Goal: Find specific page/section: Find specific page/section

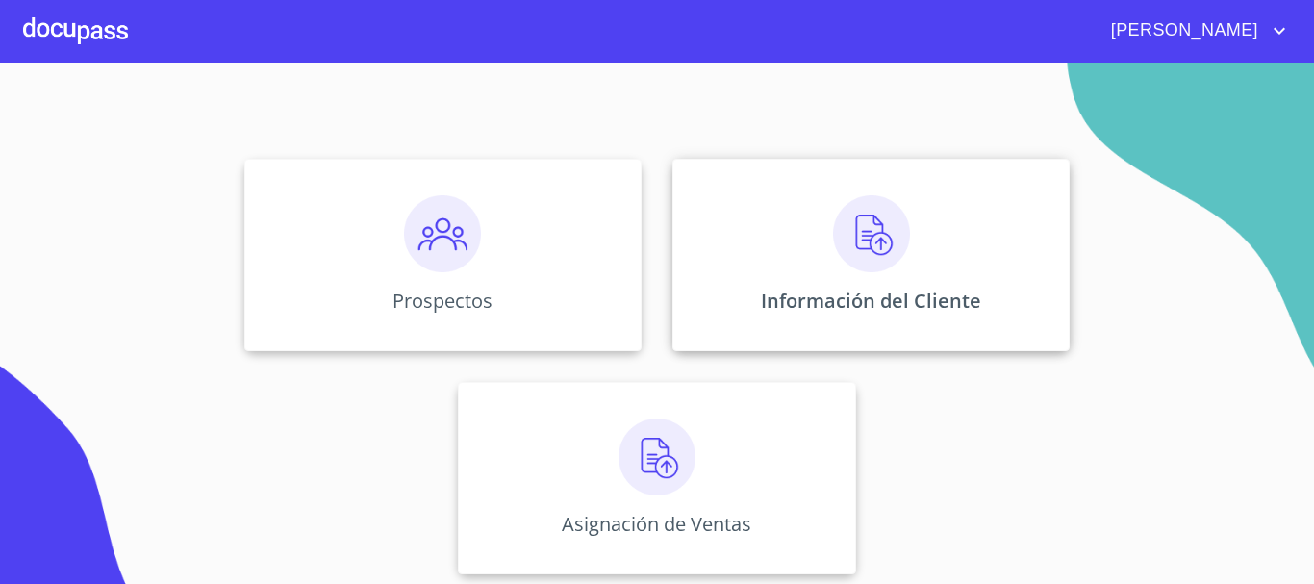
scroll to position [160, 0]
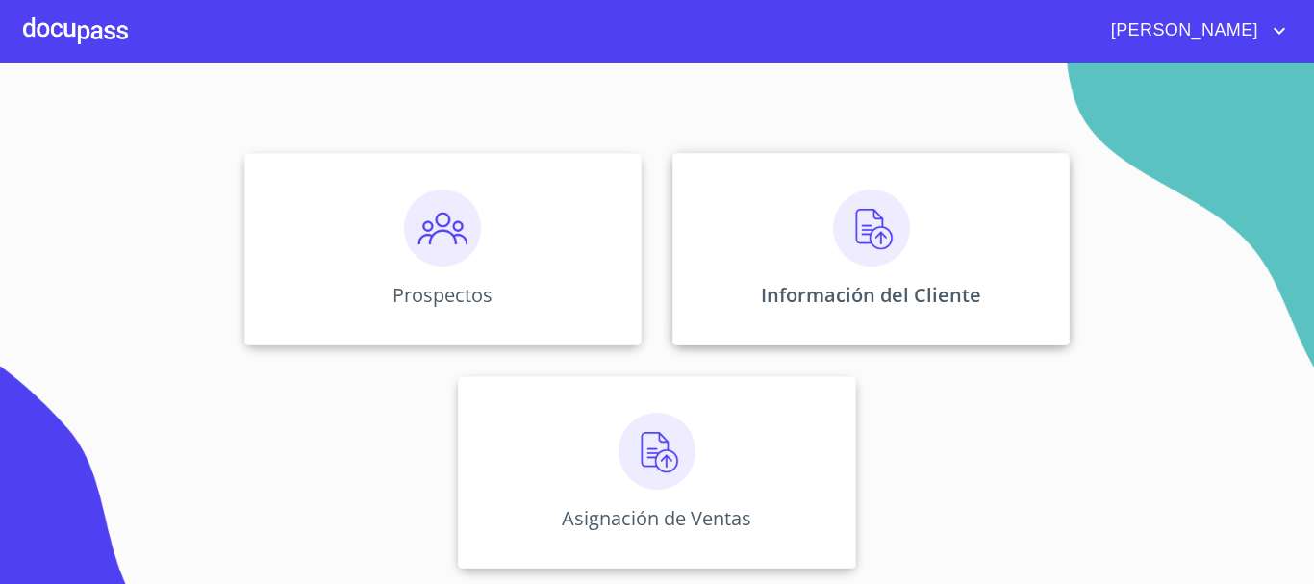
click at [903, 289] on p "Información del Cliente" at bounding box center [871, 295] width 220 height 26
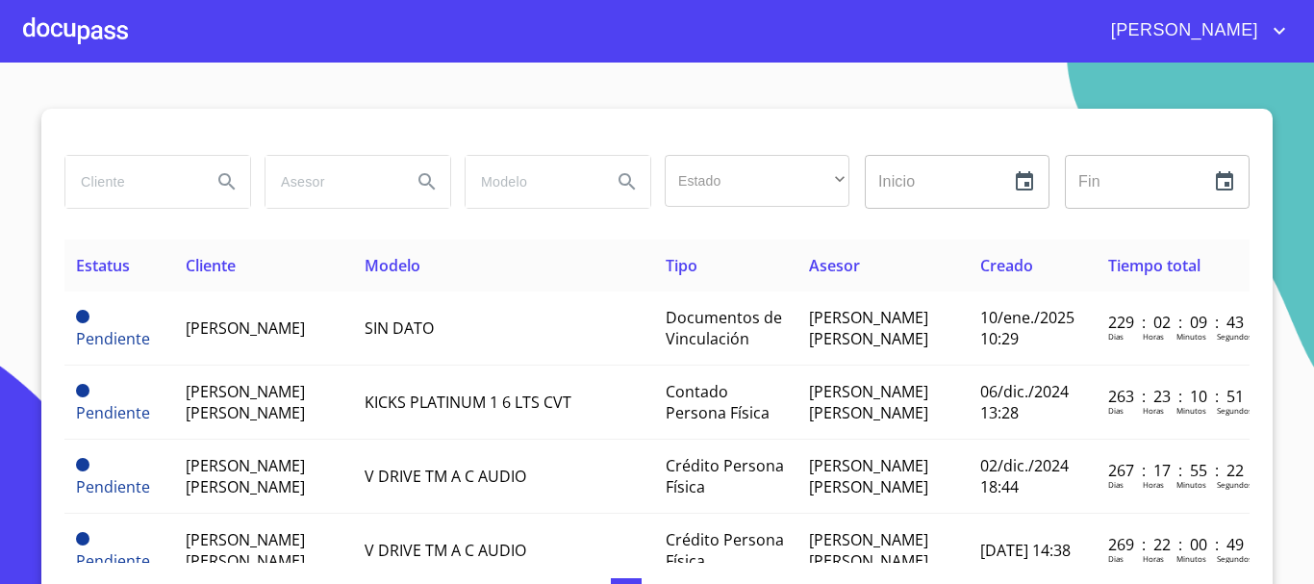
click at [125, 183] on input "search" at bounding box center [130, 182] width 131 height 52
click at [131, 171] on input "alfe" at bounding box center [130, 182] width 131 height 52
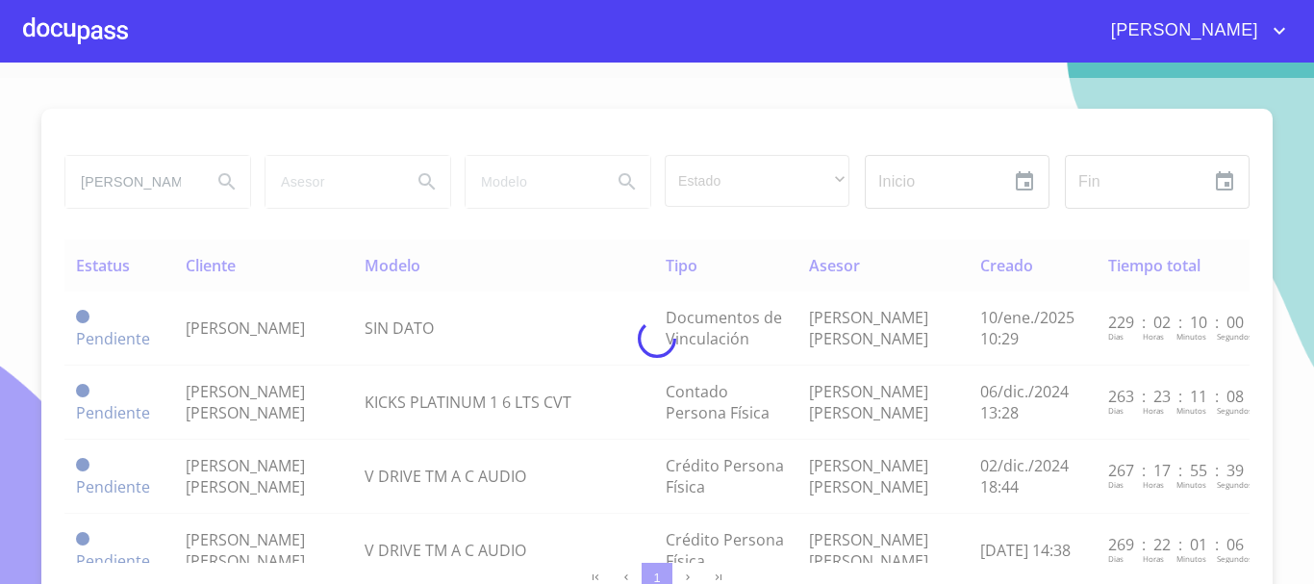
type input "[PERSON_NAME]"
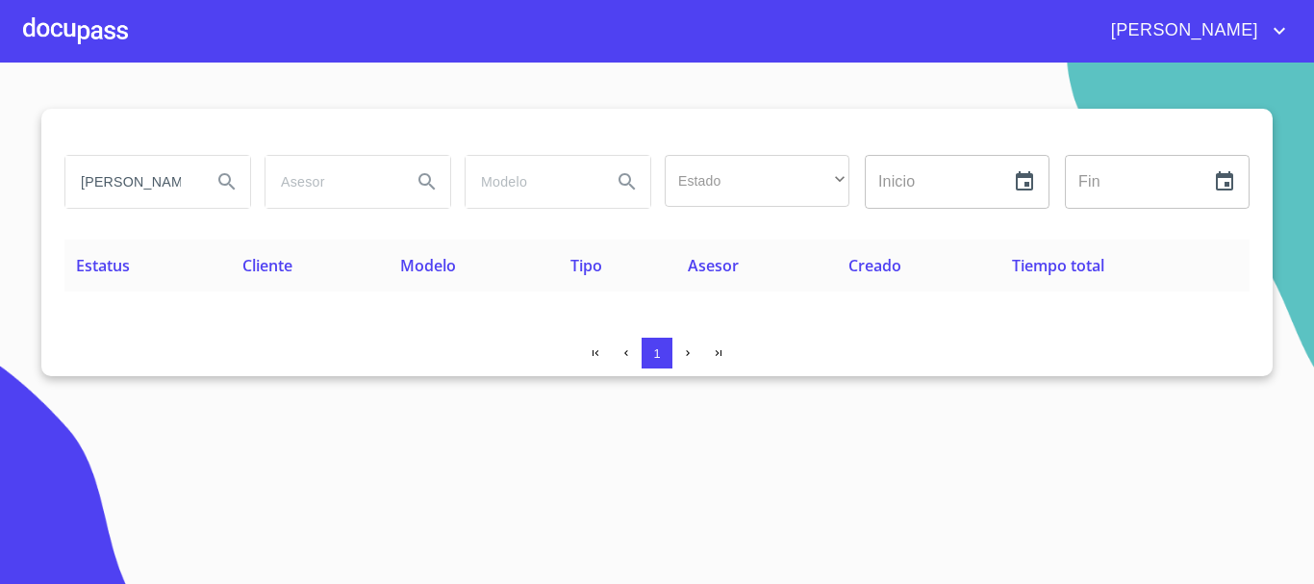
click at [92, 23] on div at bounding box center [75, 31] width 105 height 62
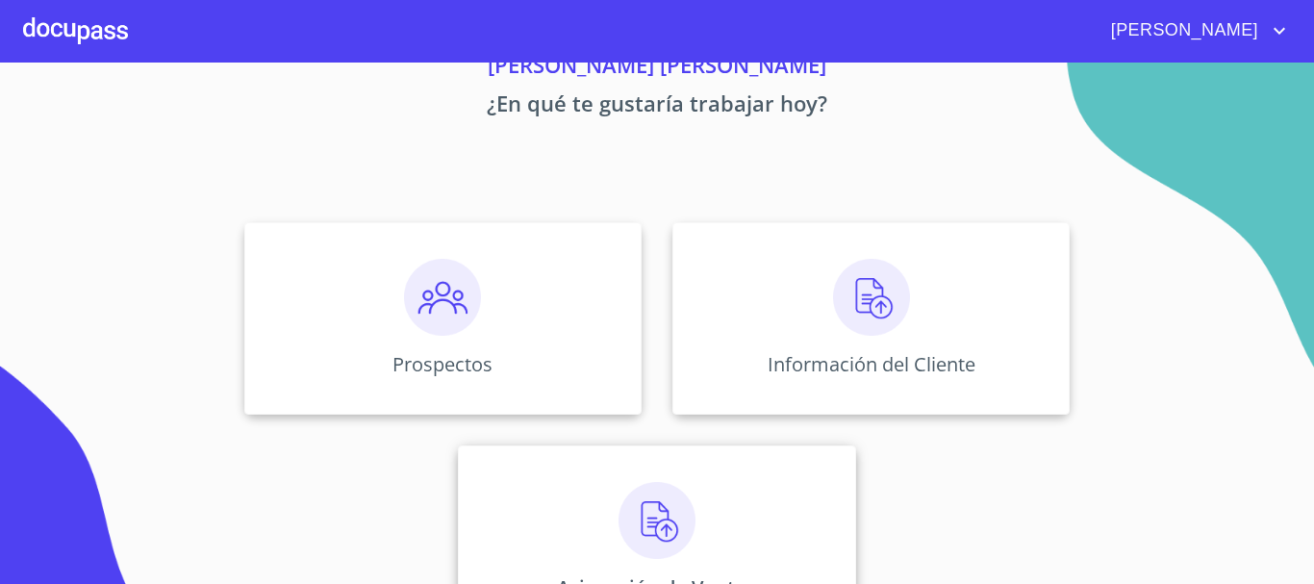
scroll to position [160, 0]
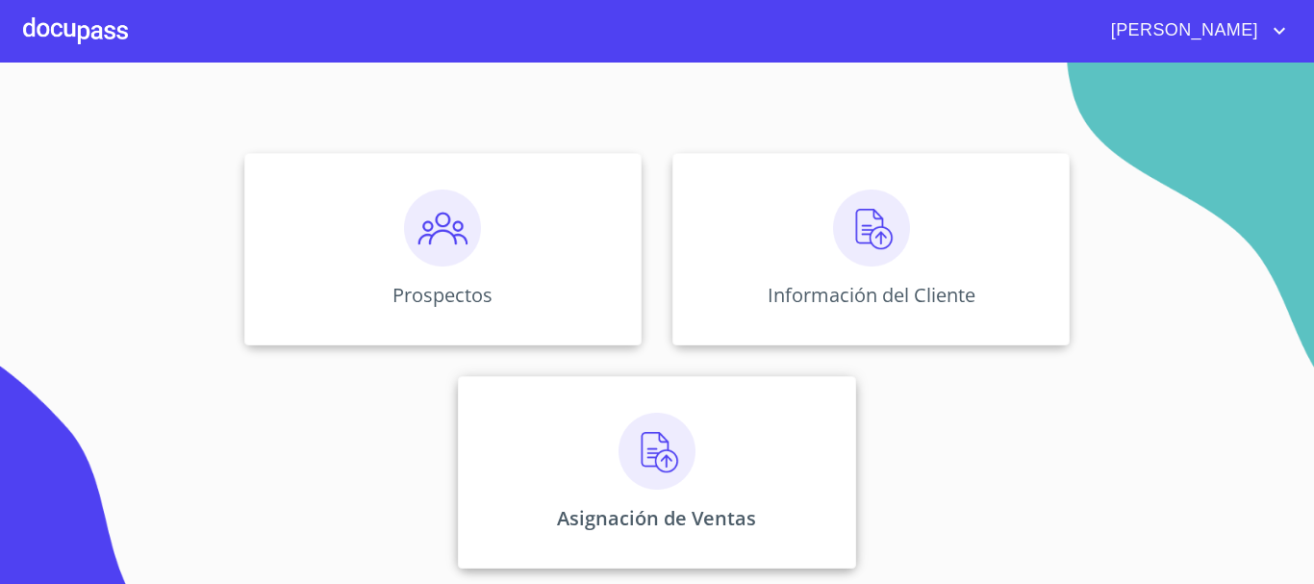
click at [587, 404] on div "Asignación de Ventas" at bounding box center [656, 472] width 397 height 192
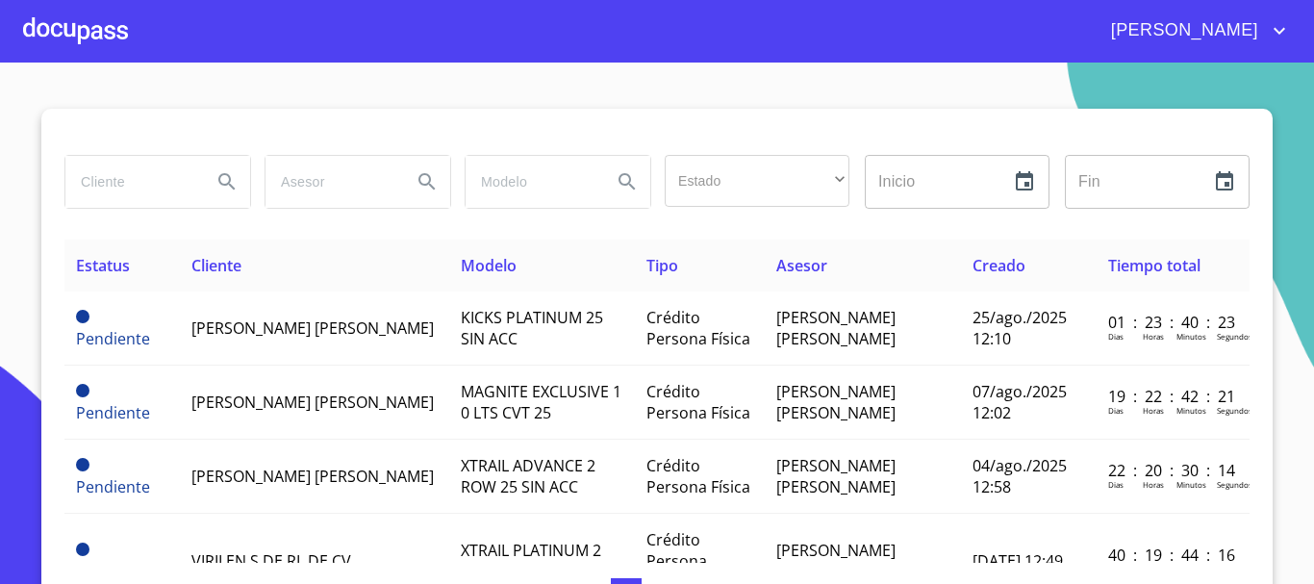
click at [114, 171] on input "search" at bounding box center [130, 182] width 131 height 52
type input "[PERSON_NAME]"
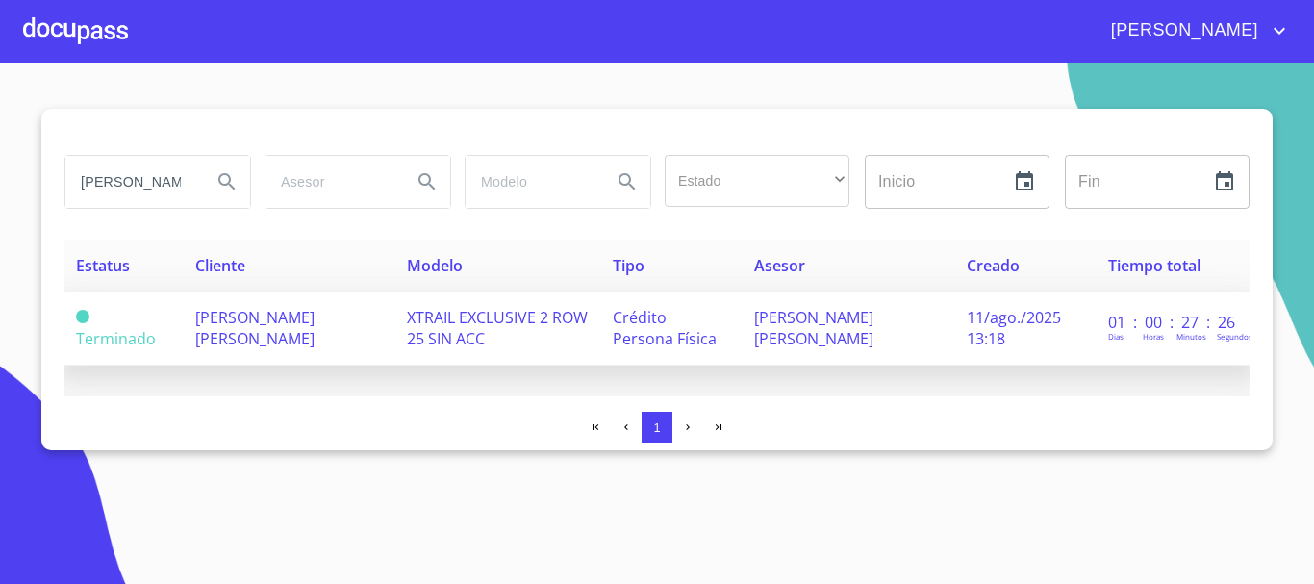
click at [238, 341] on td "[PERSON_NAME] [PERSON_NAME]" at bounding box center [290, 328] width 213 height 74
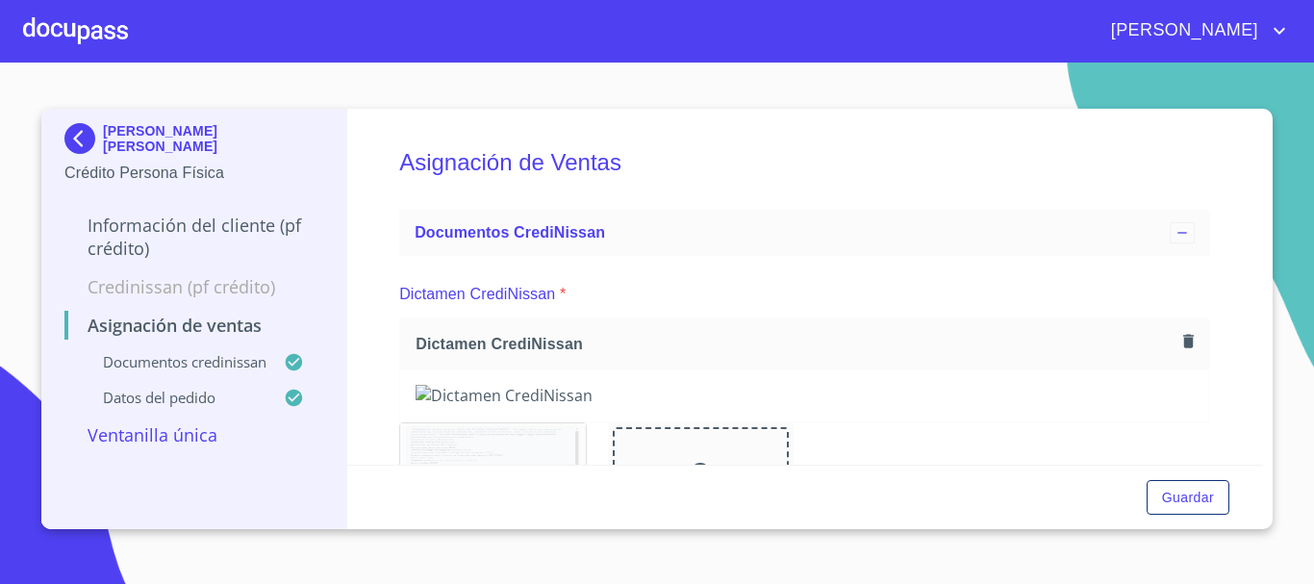
scroll to position [288, 0]
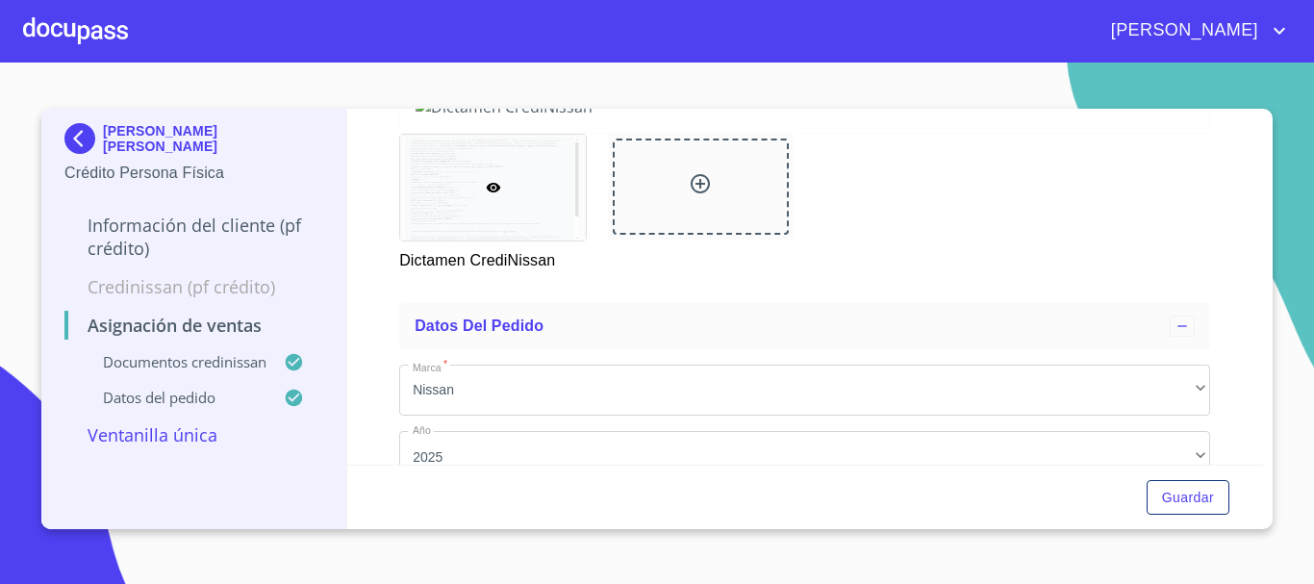
click at [148, 283] on p "Credinissan (PF crédito)" at bounding box center [193, 286] width 259 height 23
click at [147, 284] on p "Credinissan (PF crédito)" at bounding box center [193, 286] width 259 height 23
click at [162, 339] on div "Asignación de Ventas" at bounding box center [193, 332] width 259 height 38
click at [177, 375] on div "Documentos CrediNissan" at bounding box center [193, 370] width 259 height 36
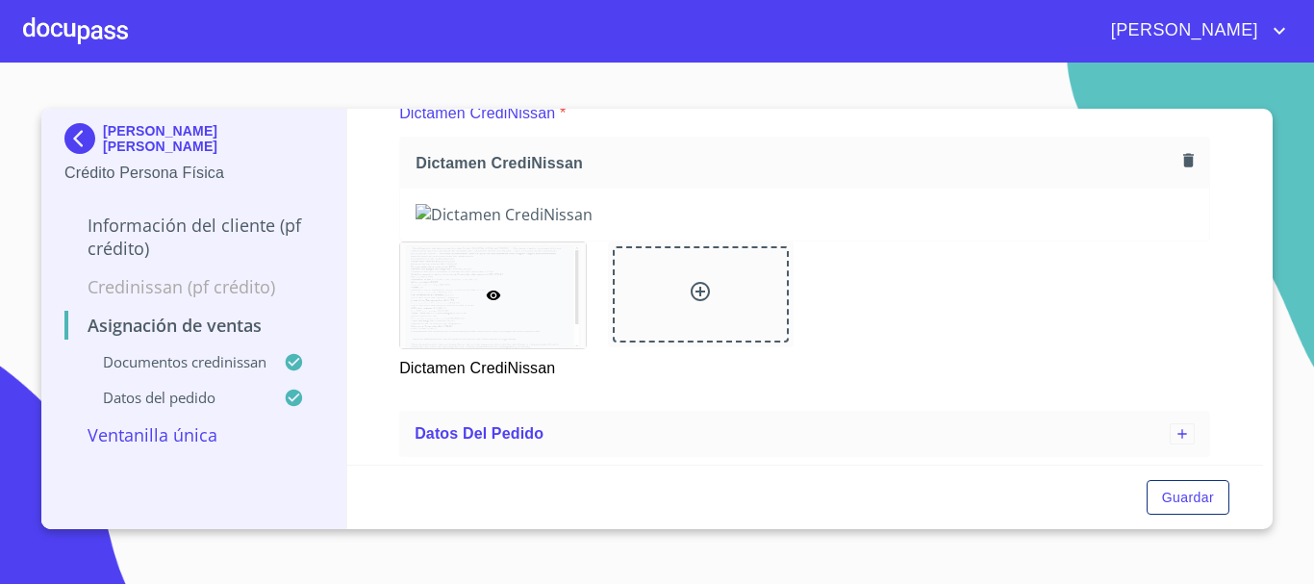
click at [207, 356] on p "Documentos CrediNissan" at bounding box center [173, 361] width 219 height 19
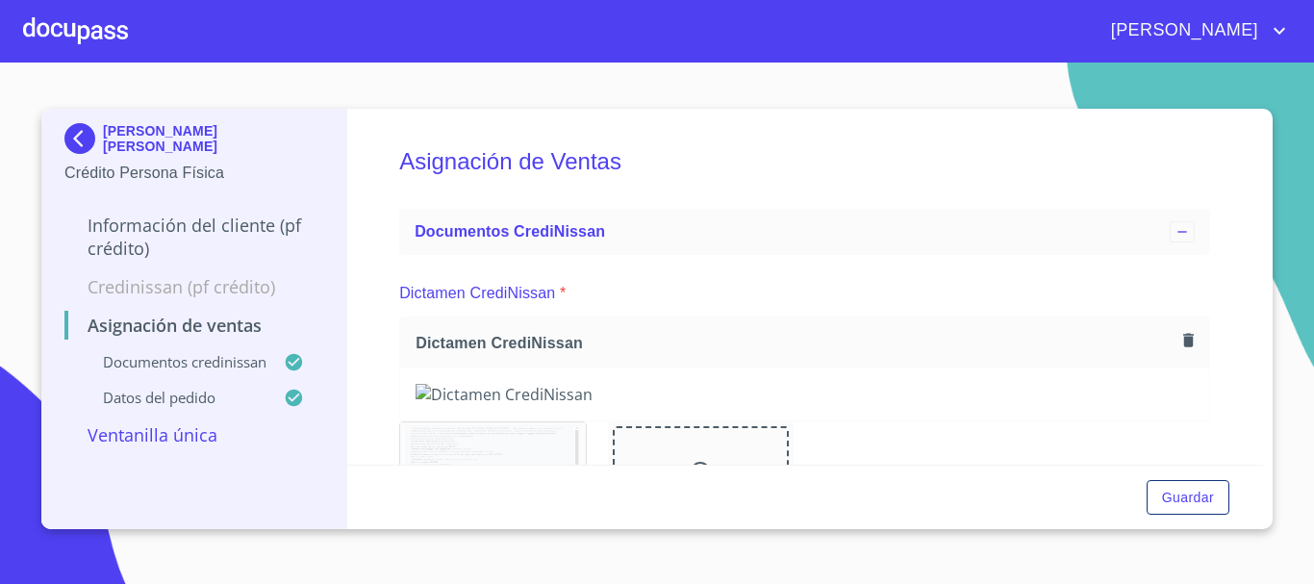
scroll to position [0, 0]
click at [477, 224] on span "Documentos CrediNissan" at bounding box center [509, 232] width 190 height 16
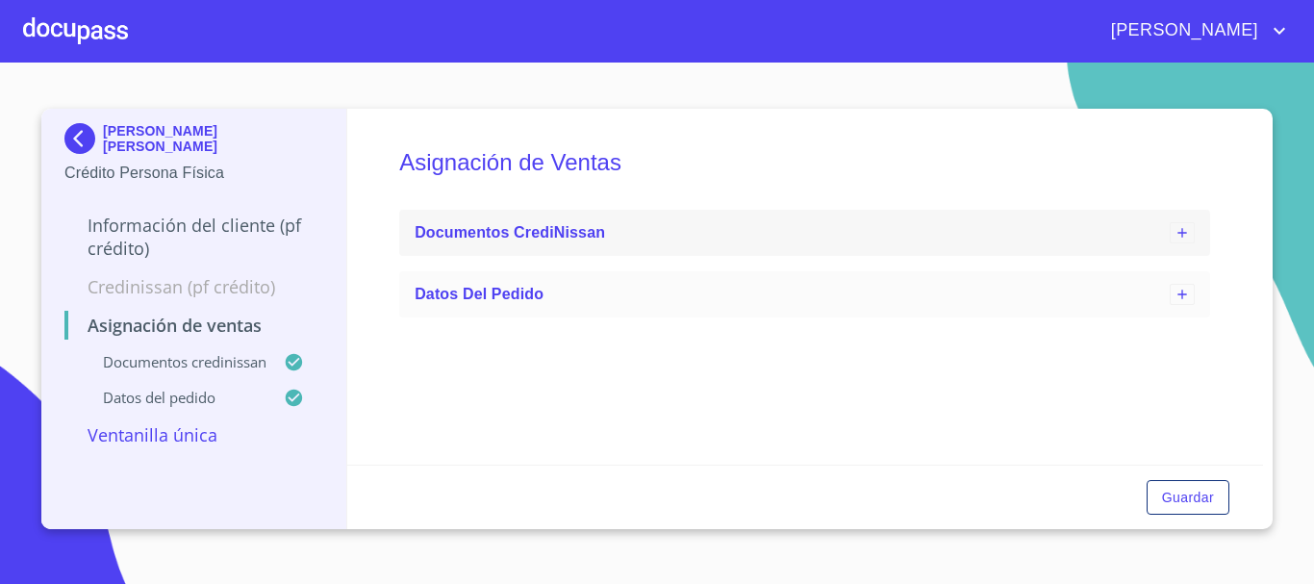
click at [600, 232] on span "Documentos CrediNissan" at bounding box center [509, 232] width 190 height 16
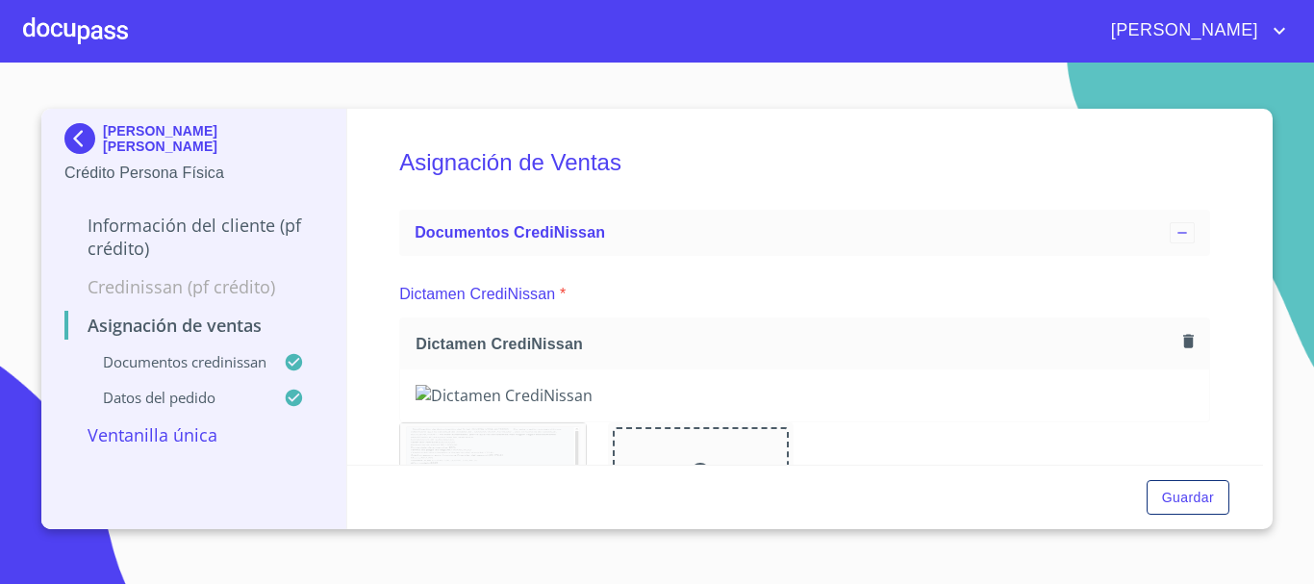
click at [187, 293] on p "Credinissan (PF crédito)" at bounding box center [193, 286] width 259 height 23
click at [493, 345] on span "Dictamen CrediNissan" at bounding box center [795, 344] width 760 height 20
